Goal: Complete application form

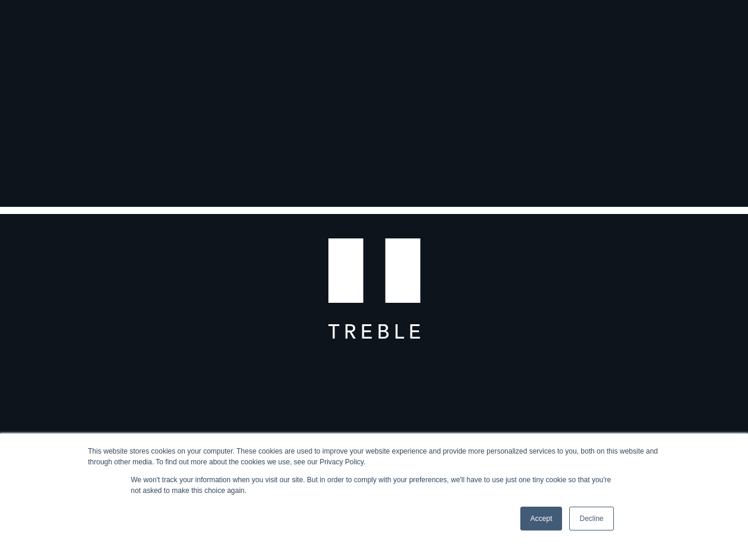
click at [596, 516] on link "Decline" at bounding box center [591, 519] width 44 height 24
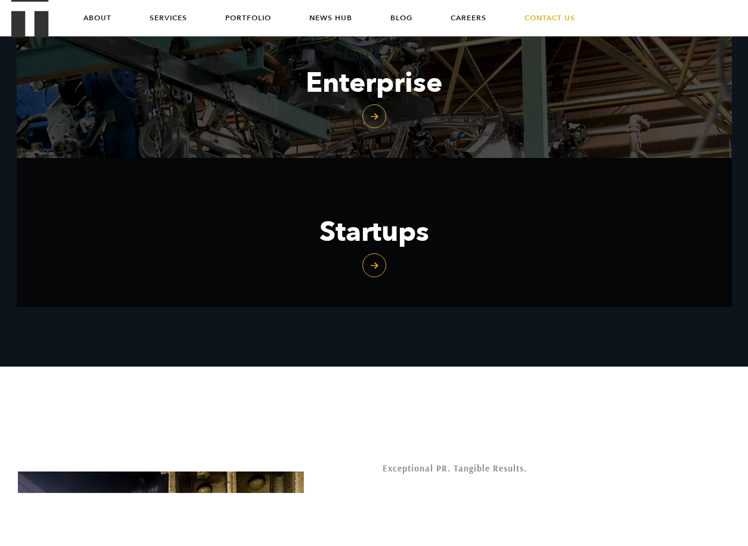
scroll to position [1529, 0]
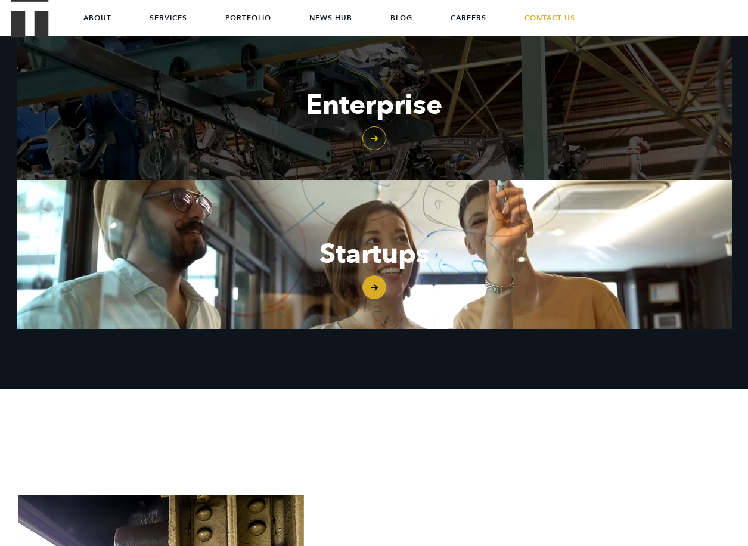
click at [376, 288] on link "Startups" at bounding box center [374, 254] width 715 height 149
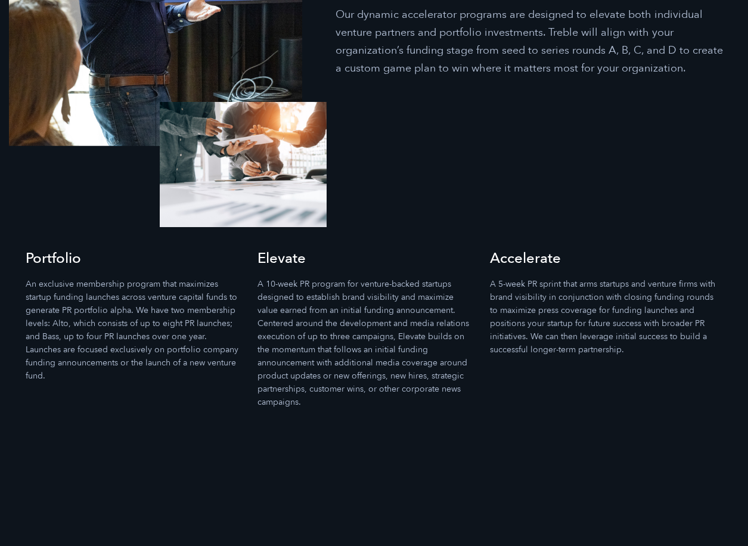
scroll to position [3349, 0]
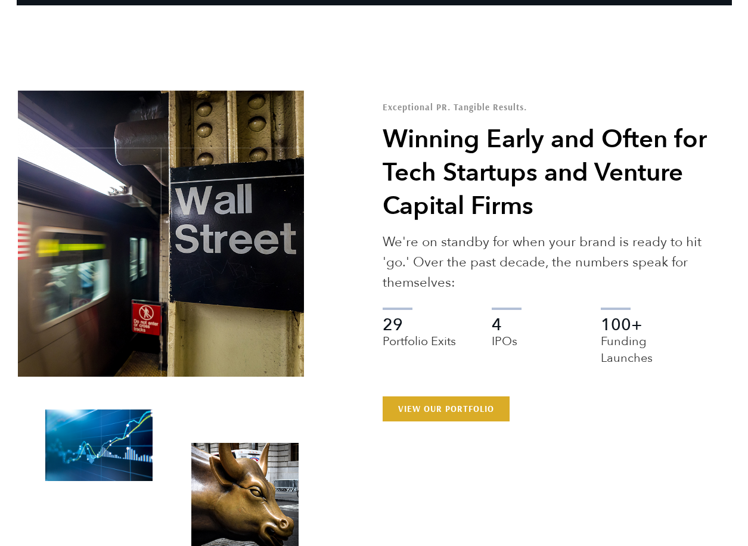
scroll to position [1940, 0]
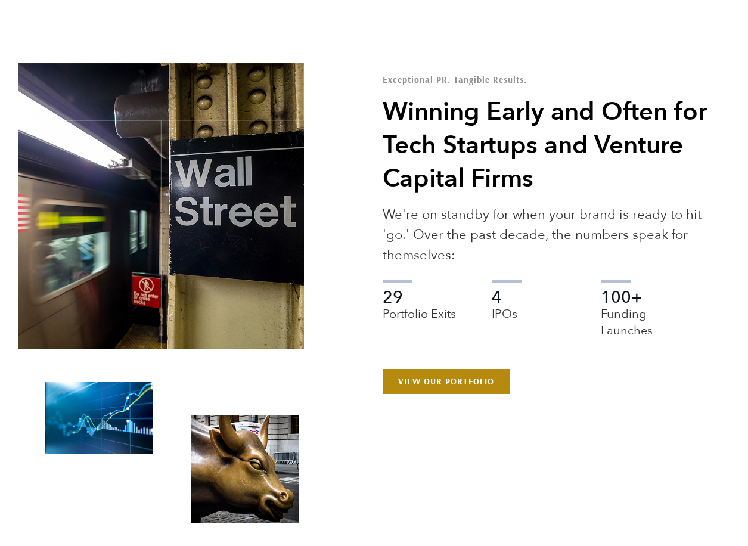
click at [462, 369] on link "View Our Portfolio" at bounding box center [446, 381] width 127 height 25
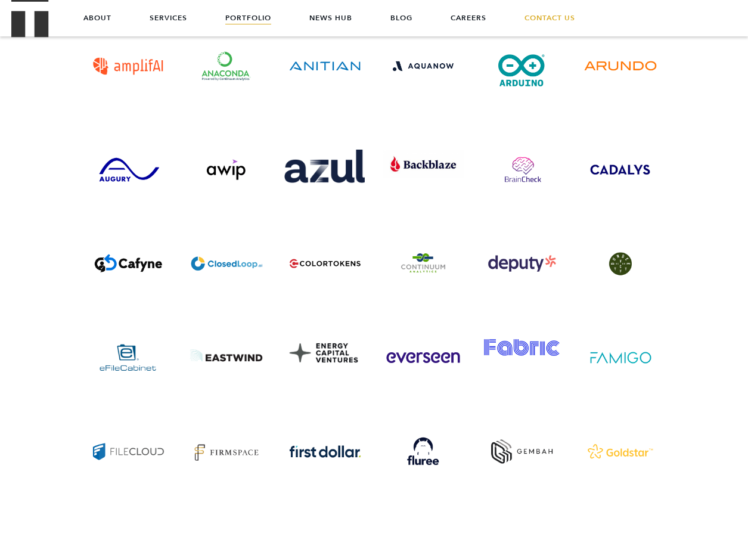
scroll to position [2987, 0]
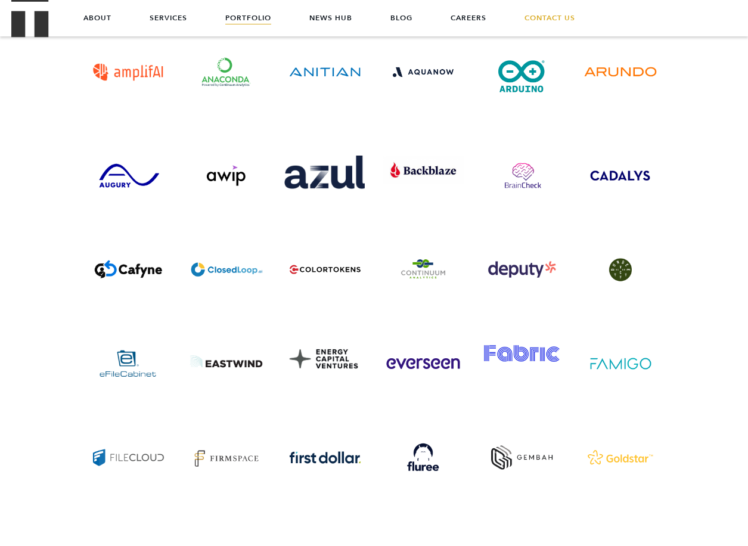
click at [332, 156] on img "Visit the website" at bounding box center [324, 173] width 80 height 34
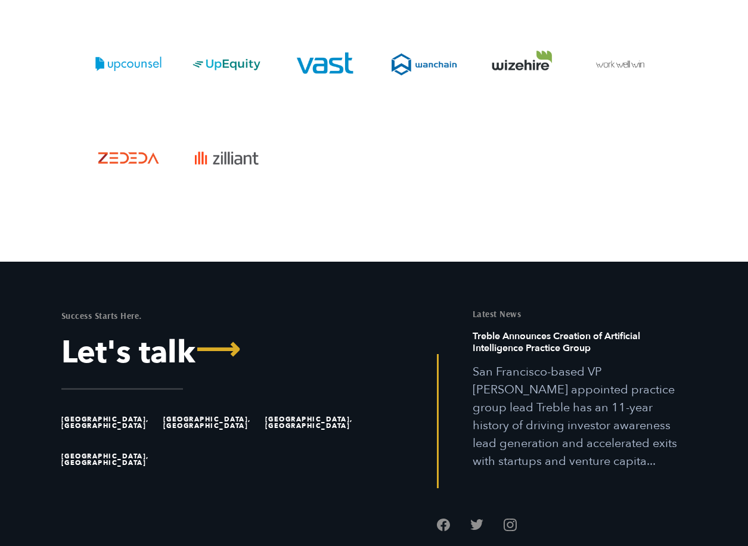
scroll to position [4234, 0]
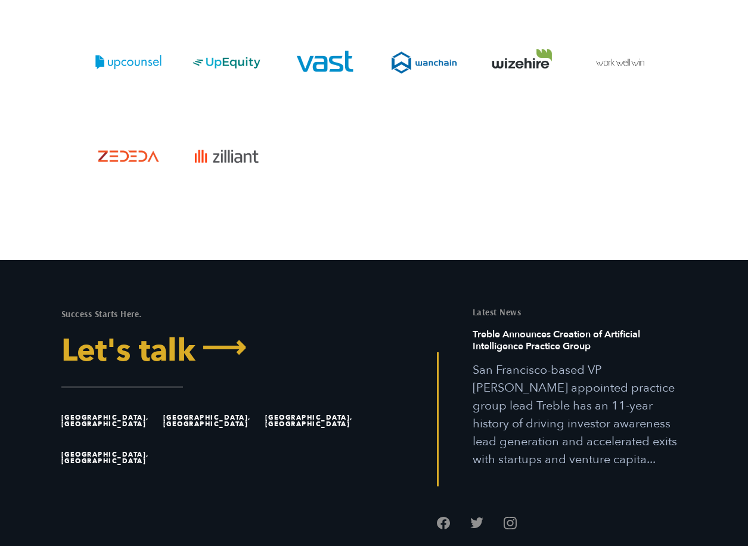
click at [166, 336] on link "Let's talk ⟶" at bounding box center [213, 351] width 304 height 31
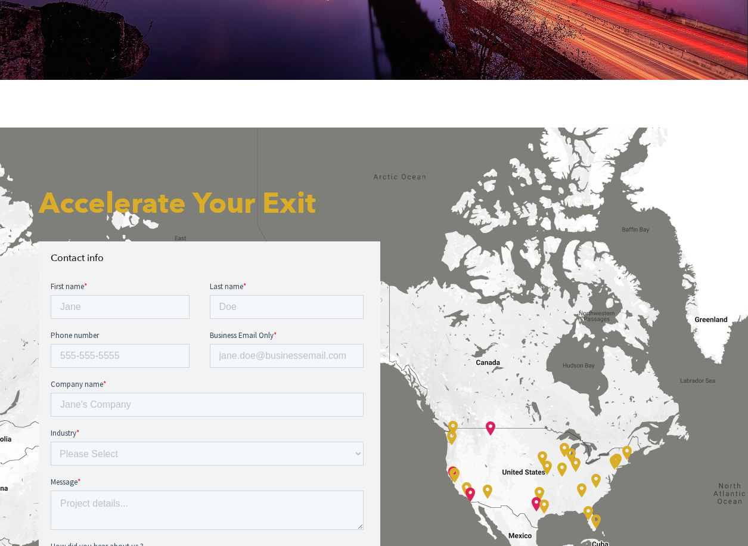
scroll to position [235, 0]
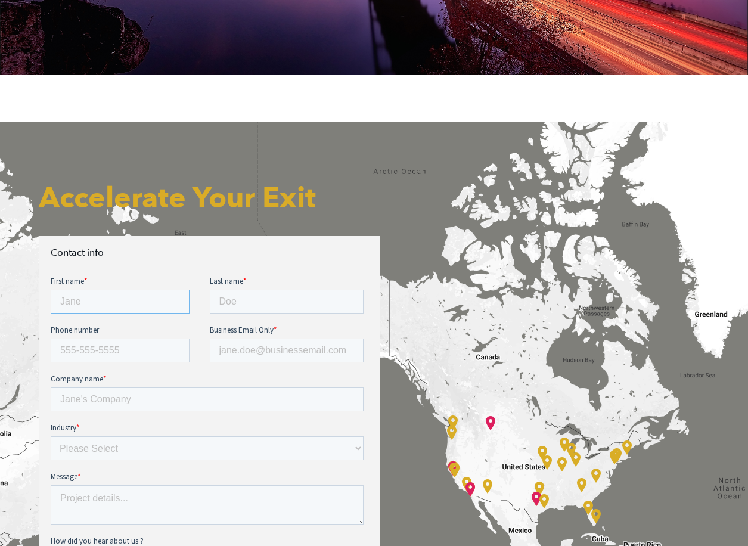
click at [141, 307] on input "First name *" at bounding box center [120, 302] width 139 height 24
type input "Kemet"
type input "Azubuike"
type input "2026841764"
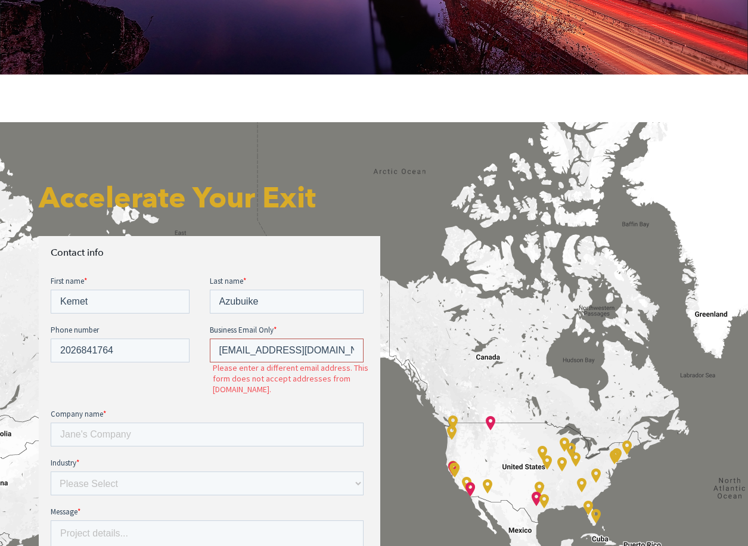
click at [251, 358] on input "kmtazubuike@gmail.com" at bounding box center [287, 351] width 154 height 24
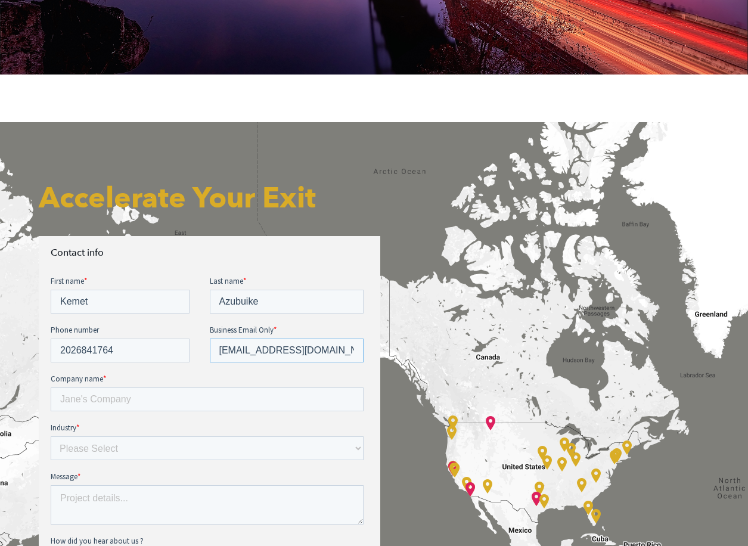
type input "kemet.azubuike@resourcity.org"
click at [227, 399] on input "Company name *" at bounding box center [207, 399] width 313 height 24
type input "Resourcity"
click at [216, 445] on select "Please Select E-commerce AI API Big Data Bio Tech (including Life Sciences) Blo…" at bounding box center [207, 448] width 313 height 24
select select "SaaS"
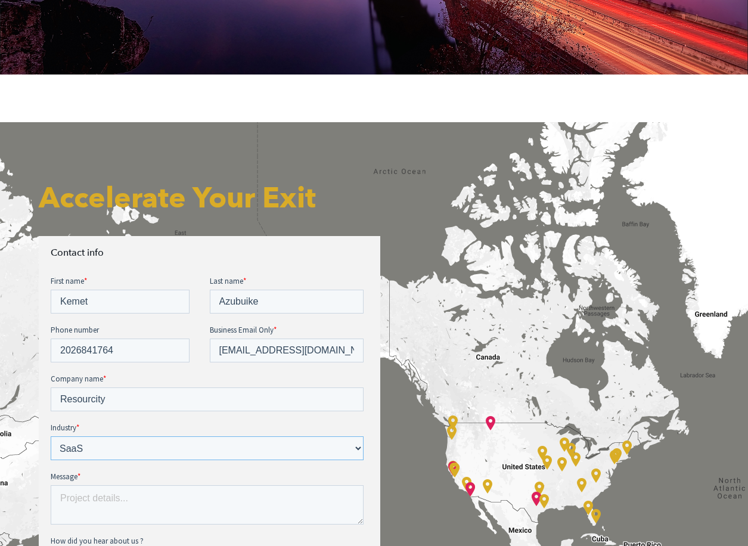
click at [51, 436] on select "Please Select E-commerce AI API Big Data Bio Tech (including Life Sciences) Blo…" at bounding box center [207, 448] width 313 height 24
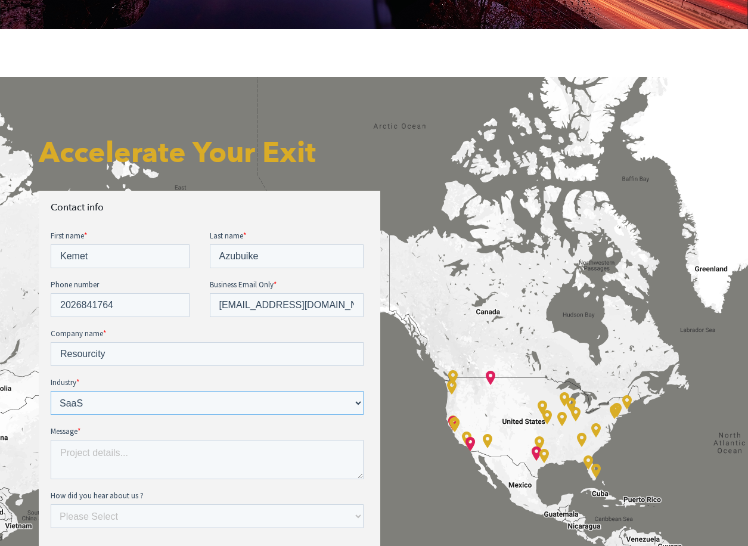
scroll to position [289, 0]
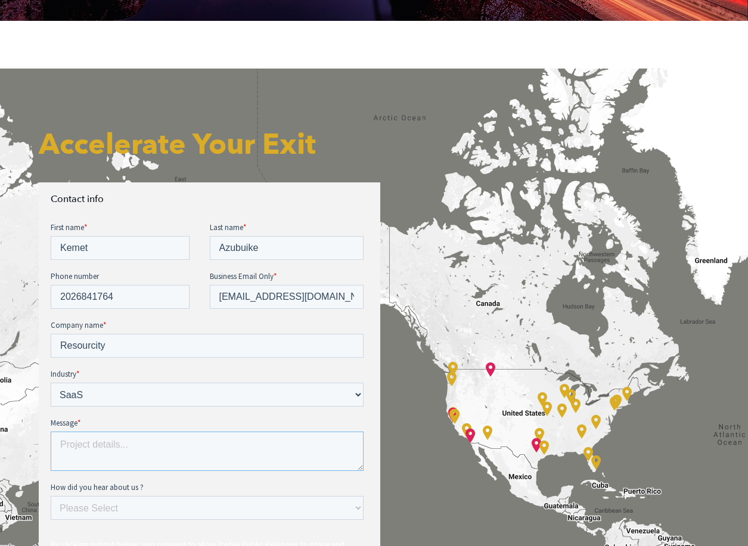
click at [161, 449] on textarea "Message *" at bounding box center [207, 450] width 313 height 39
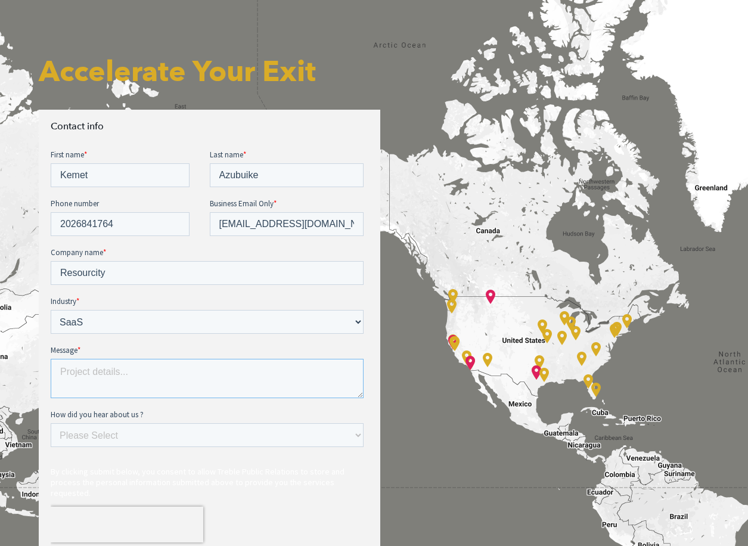
scroll to position [364, 0]
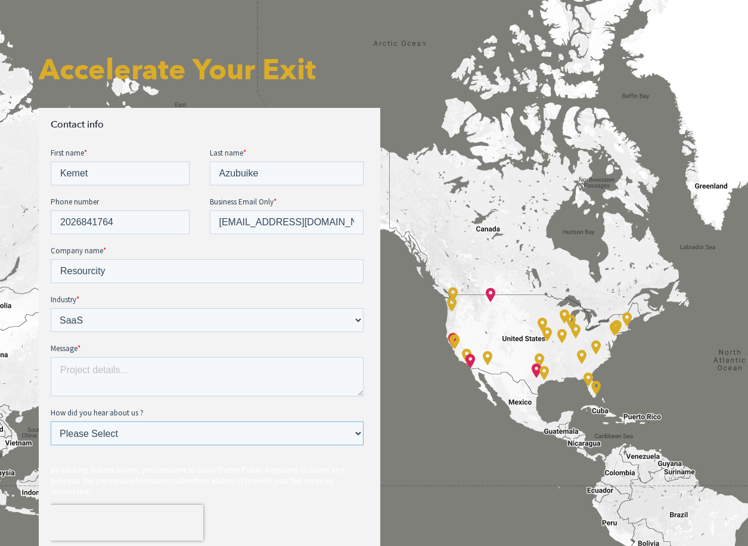
click at [181, 436] on select "Please Select Ad online Social media Video Another website Word of mouth Job li…" at bounding box center [207, 433] width 313 height 24
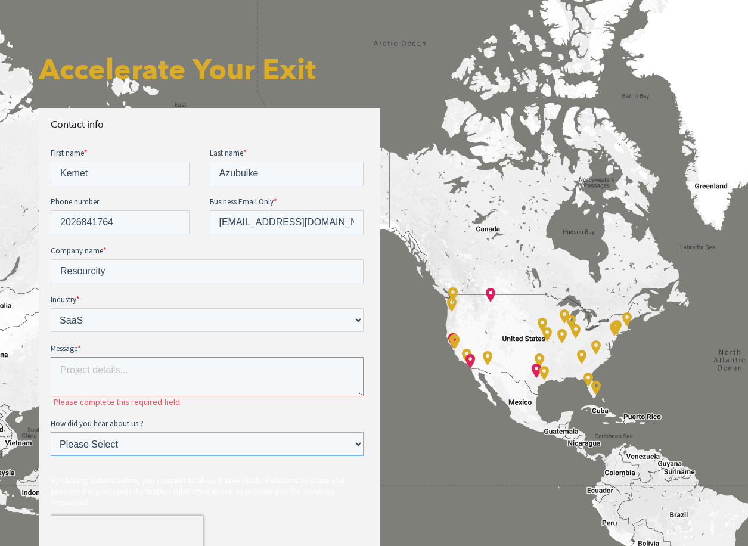
select select "Search online"
click at [51, 432] on select "Please Select Ad online Social media Video Another website Word of mouth Job li…" at bounding box center [207, 444] width 313 height 24
click at [148, 383] on textarea "Message *" at bounding box center [207, 376] width 313 height 39
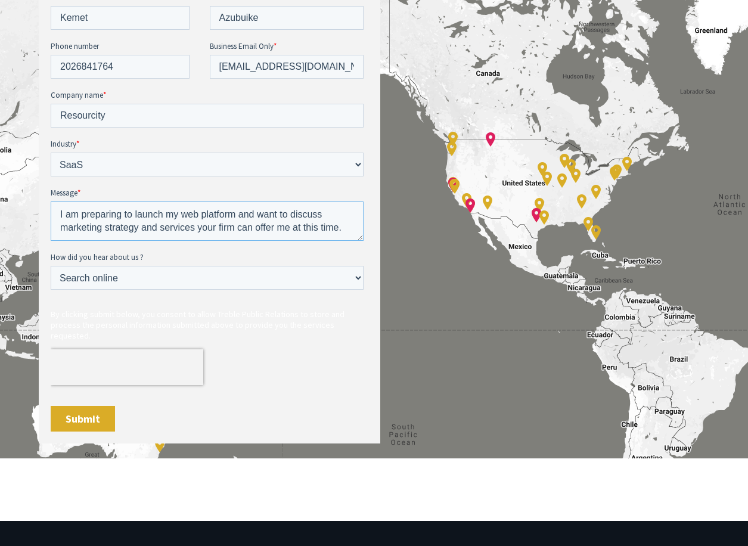
scroll to position [544, 0]
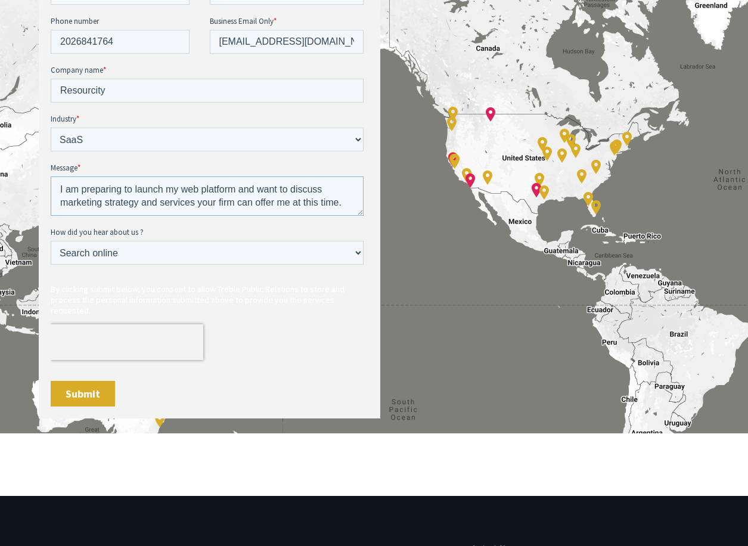
type textarea "I am preparing to launch my web platform and want to discuss marketing strategy…"
click at [102, 386] on input "Submit" at bounding box center [83, 394] width 64 height 26
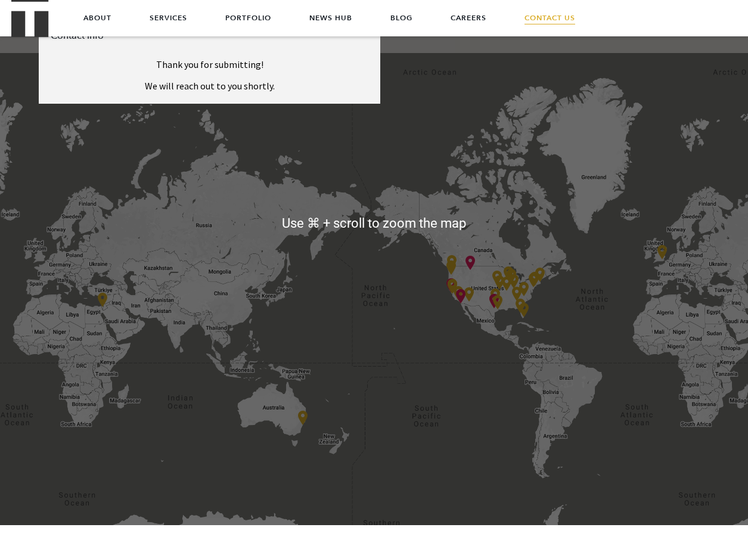
scroll to position [433, 0]
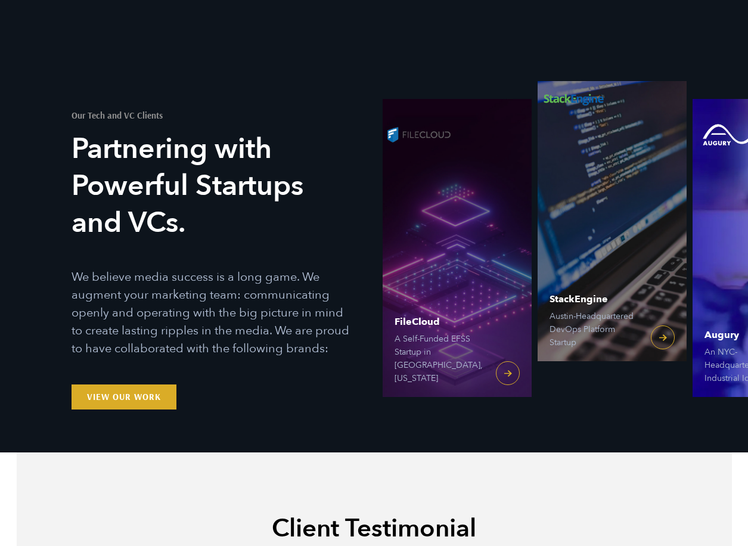
scroll to position [4240, 0]
